Goal: Transaction & Acquisition: Download file/media

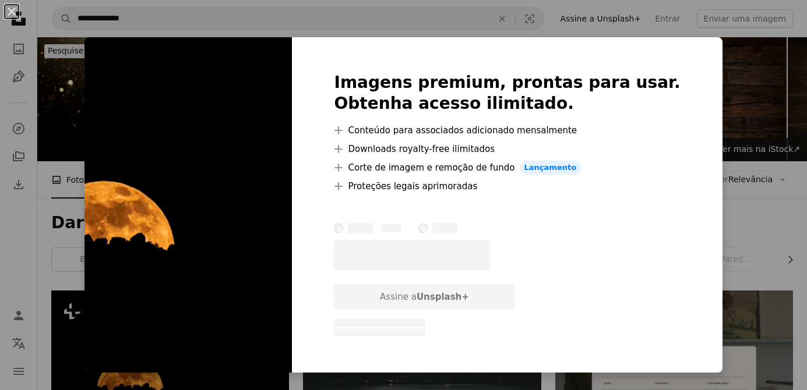
scroll to position [183, 0]
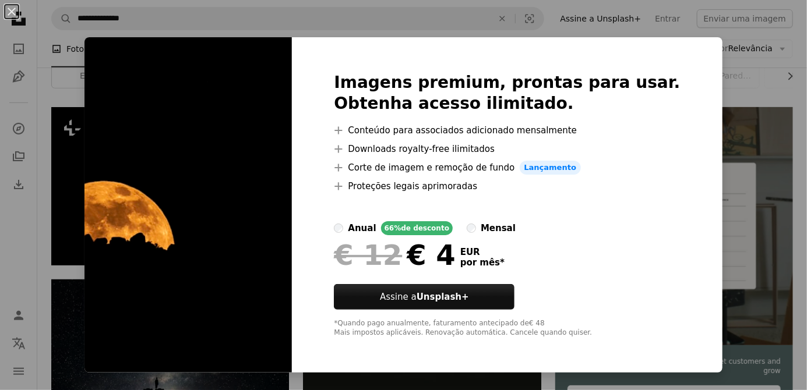
click at [38, 313] on div "An X shape Imagens premium, prontas para usar. Obtenha acesso ilimitado. A plus…" at bounding box center [403, 195] width 807 height 390
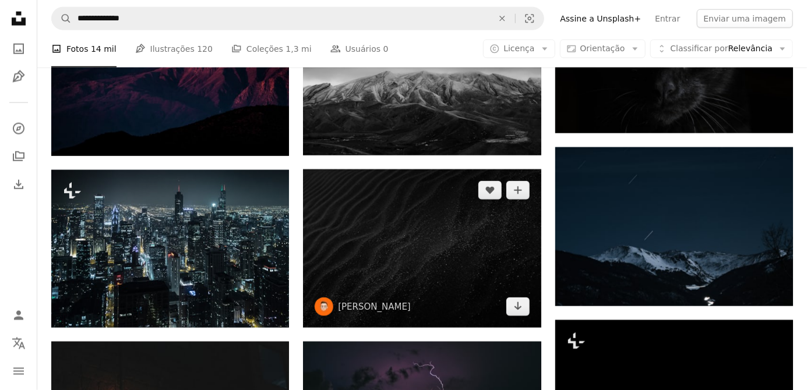
scroll to position [640, 0]
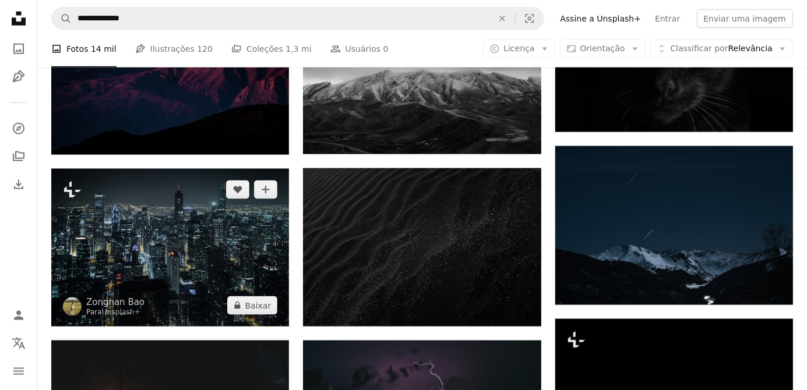
click at [267, 252] on img at bounding box center [170, 248] width 238 height 158
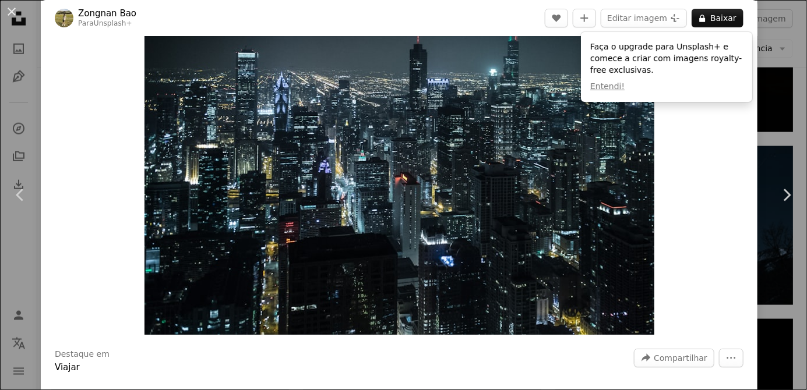
scroll to position [52, 0]
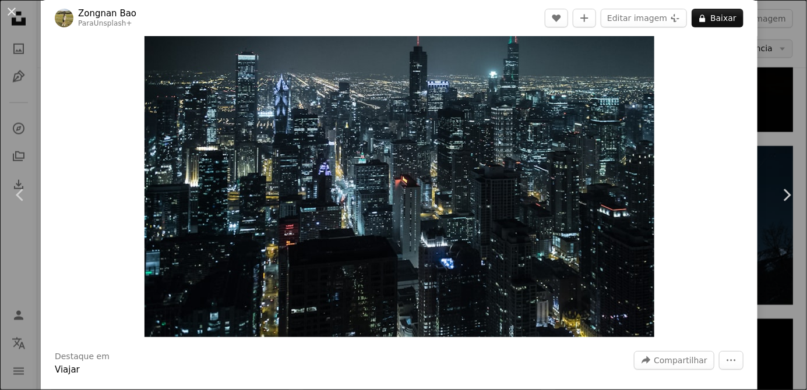
click at [793, 50] on div "An X shape Chevron left Chevron right Zongnan Bao Para Unsplash+ A heart A plus…" at bounding box center [403, 195] width 807 height 390
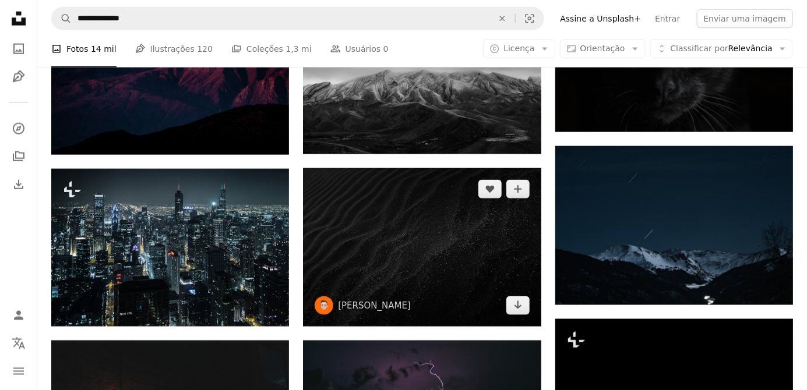
click at [501, 266] on img at bounding box center [422, 247] width 238 height 158
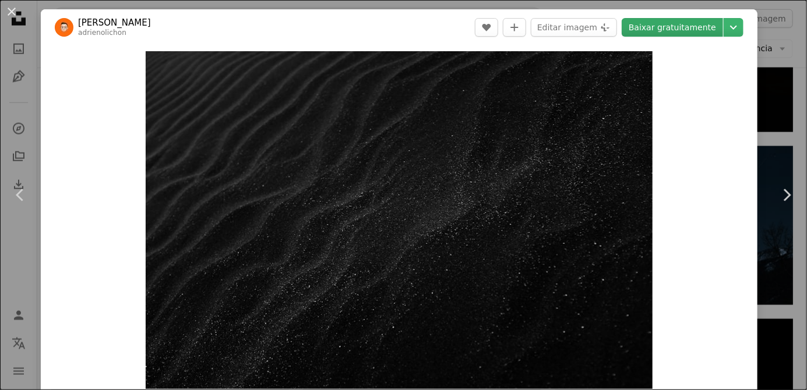
click at [706, 31] on link "Baixar gratuitamente" at bounding box center [671, 27] width 101 height 19
